Goal: Task Accomplishment & Management: Manage account settings

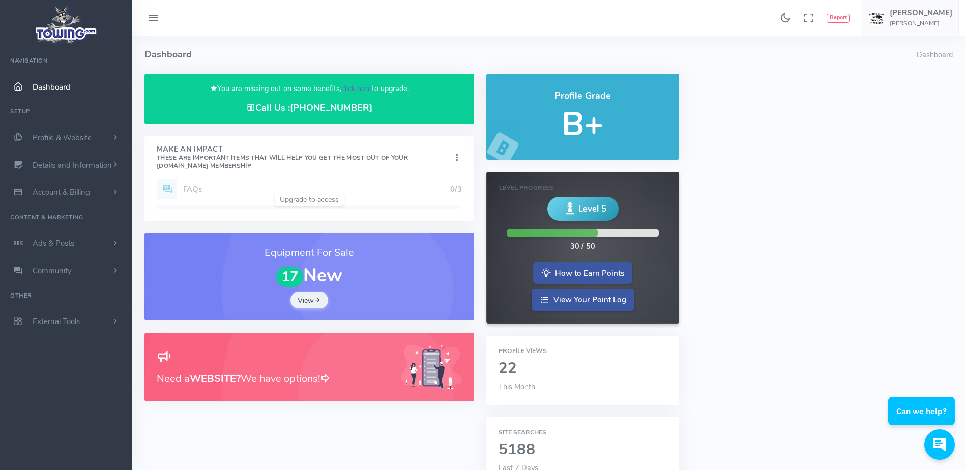
click at [358, 86] on link "click here" at bounding box center [356, 88] width 31 height 10
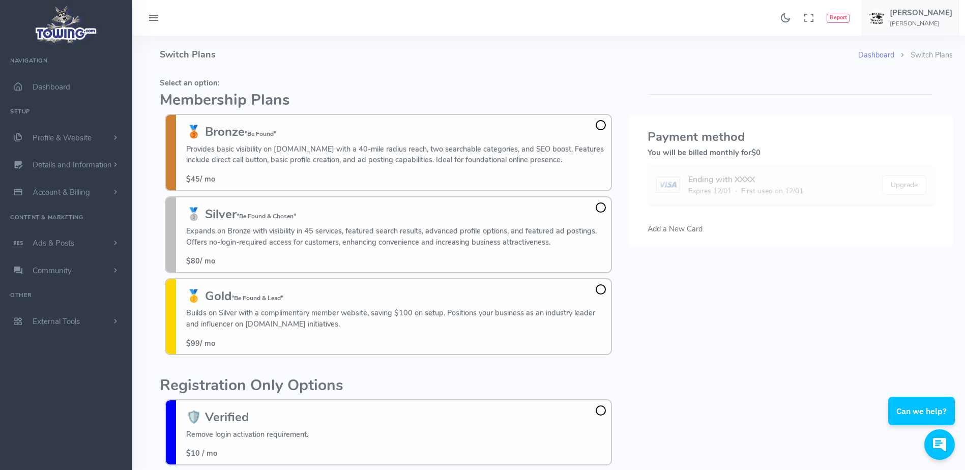
click at [334, 88] on fieldset "Select an option: Membership Plans 🥉 Bronze "Be Found" Provides basic visibilit…" at bounding box center [388, 217] width 457 height 286
click at [913, 20] on h6 "George Aller Towing" at bounding box center [921, 23] width 63 height 7
click at [898, 94] on span "Logout" at bounding box center [894, 97] width 23 height 10
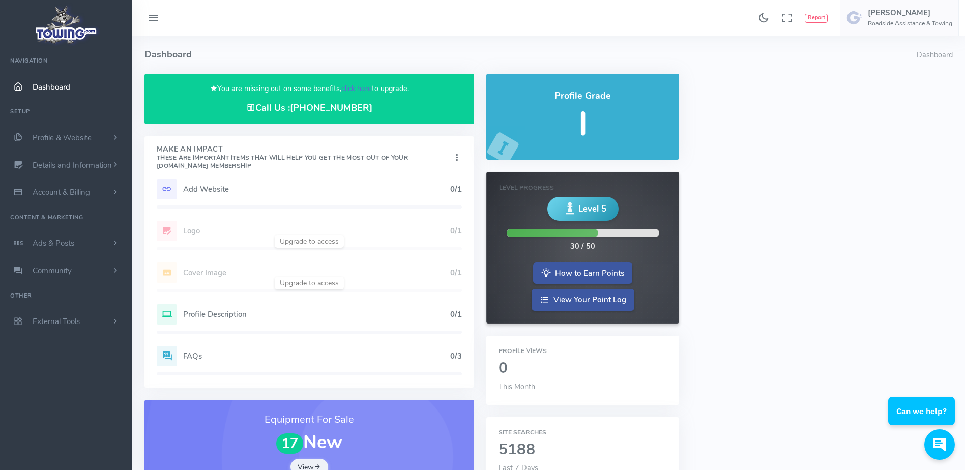
click at [368, 88] on link "click here" at bounding box center [356, 88] width 31 height 10
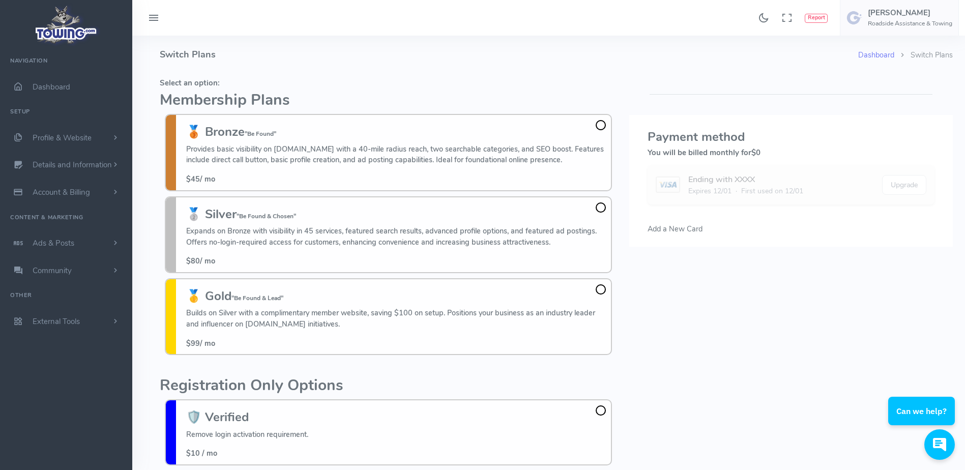
click at [390, 78] on fieldset "Select an option: Membership Plans 🥉 Bronze "Be Found" Provides basic visibilit…" at bounding box center [388, 217] width 457 height 286
click at [251, 62] on h4 "Switch Plans" at bounding box center [509, 55] width 699 height 38
click at [256, 38] on h4 "Switch Plans" at bounding box center [509, 55] width 699 height 38
click at [259, 49] on h4 "Switch Plans" at bounding box center [509, 55] width 699 height 38
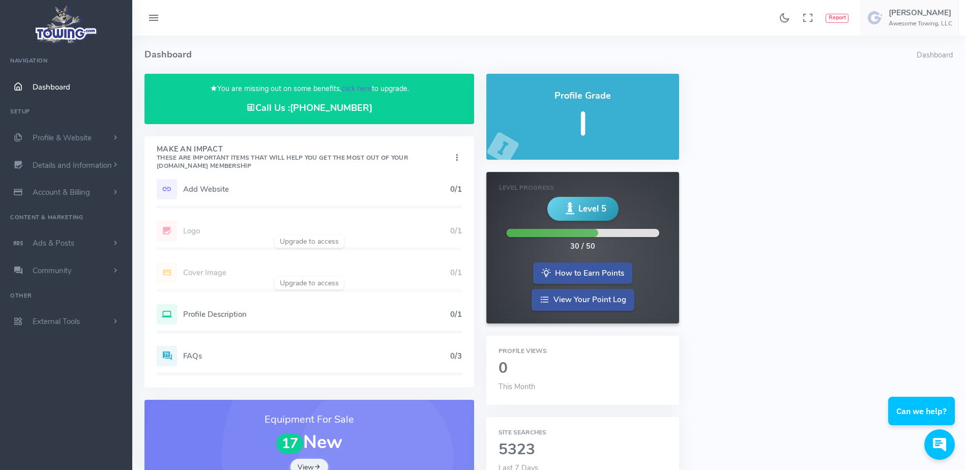
click at [360, 87] on link "click here" at bounding box center [356, 88] width 31 height 10
